Goal: Find contact information: Obtain details needed to contact an individual or organization

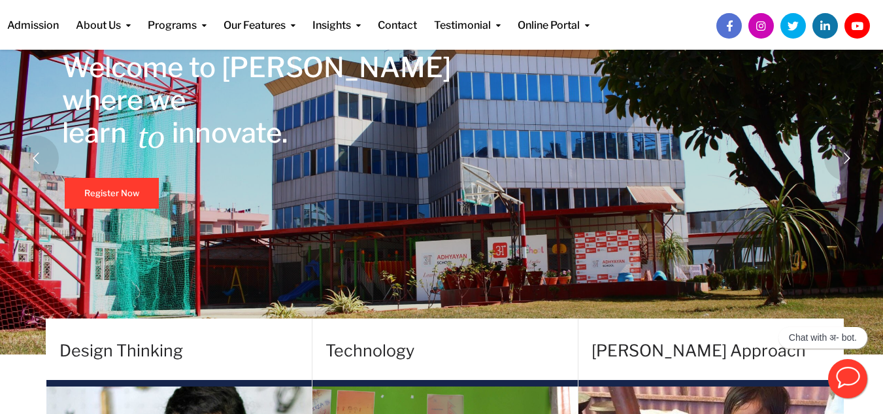
scroll to position [167, 0]
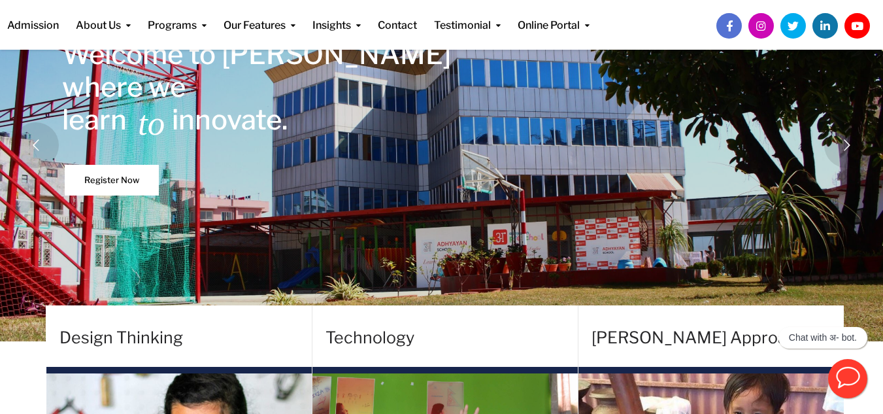
click at [129, 186] on link "Register Now" at bounding box center [112, 180] width 94 height 31
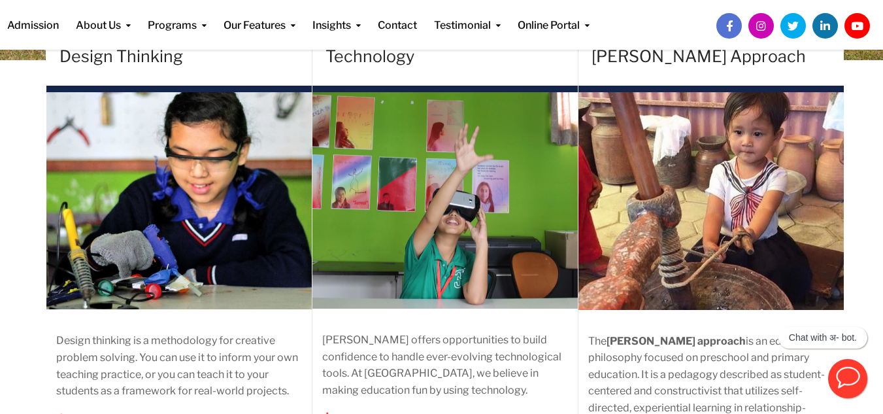
scroll to position [579, 0]
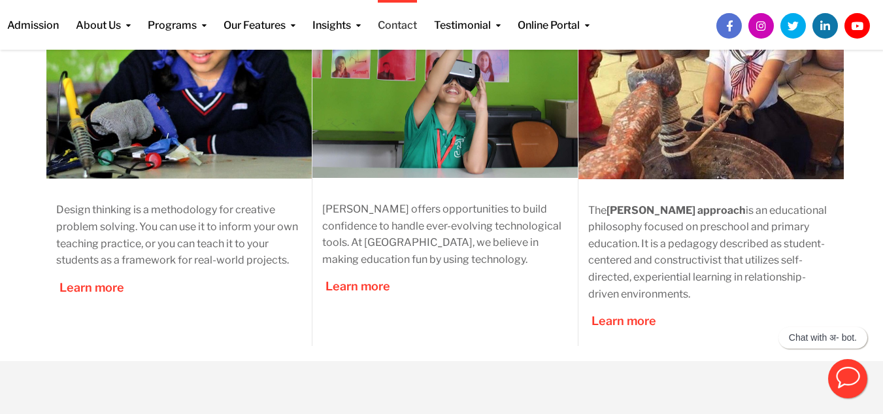
click at [400, 22] on link "Contact" at bounding box center [397, 16] width 39 height 33
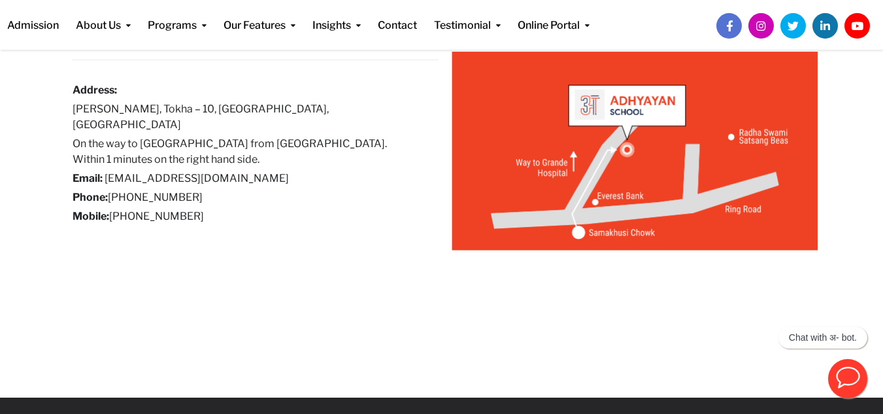
scroll to position [145, 0]
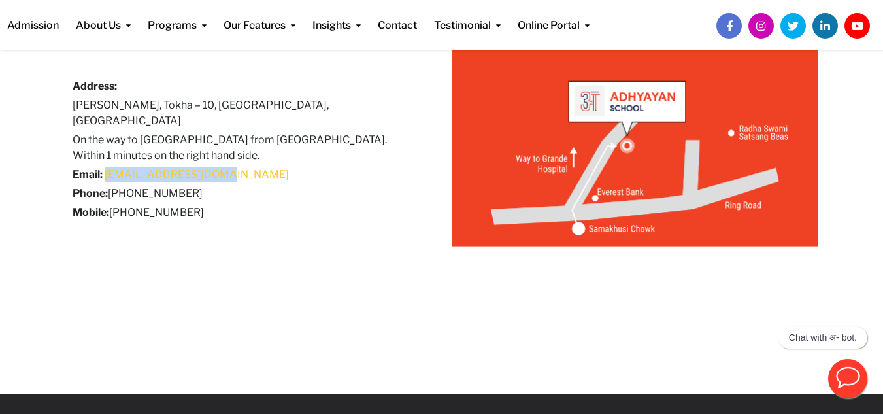
drag, startPoint x: 218, startPoint y: 158, endPoint x: 105, endPoint y: 160, distance: 112.5
click at [105, 167] on h6 "Email: info@adhyayan.edu.np" at bounding box center [246, 175] width 347 height 16
copy link "info@adhyayan.edu.np"
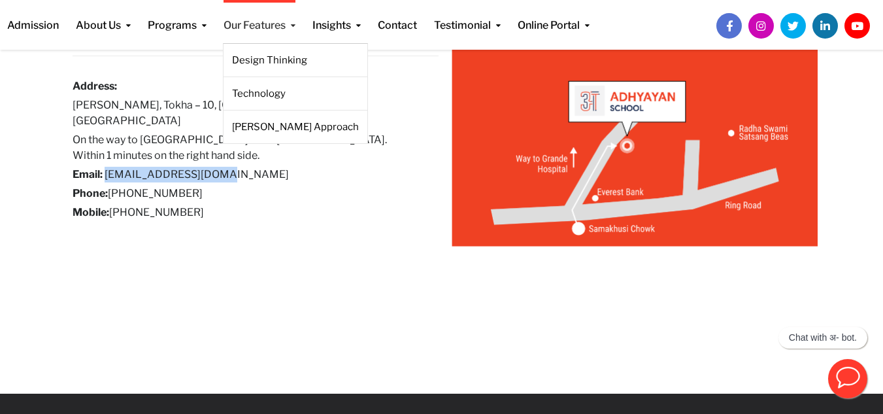
copy link "info@adhyayan.edu.np"
